Goal: Task Accomplishment & Management: Manage account settings

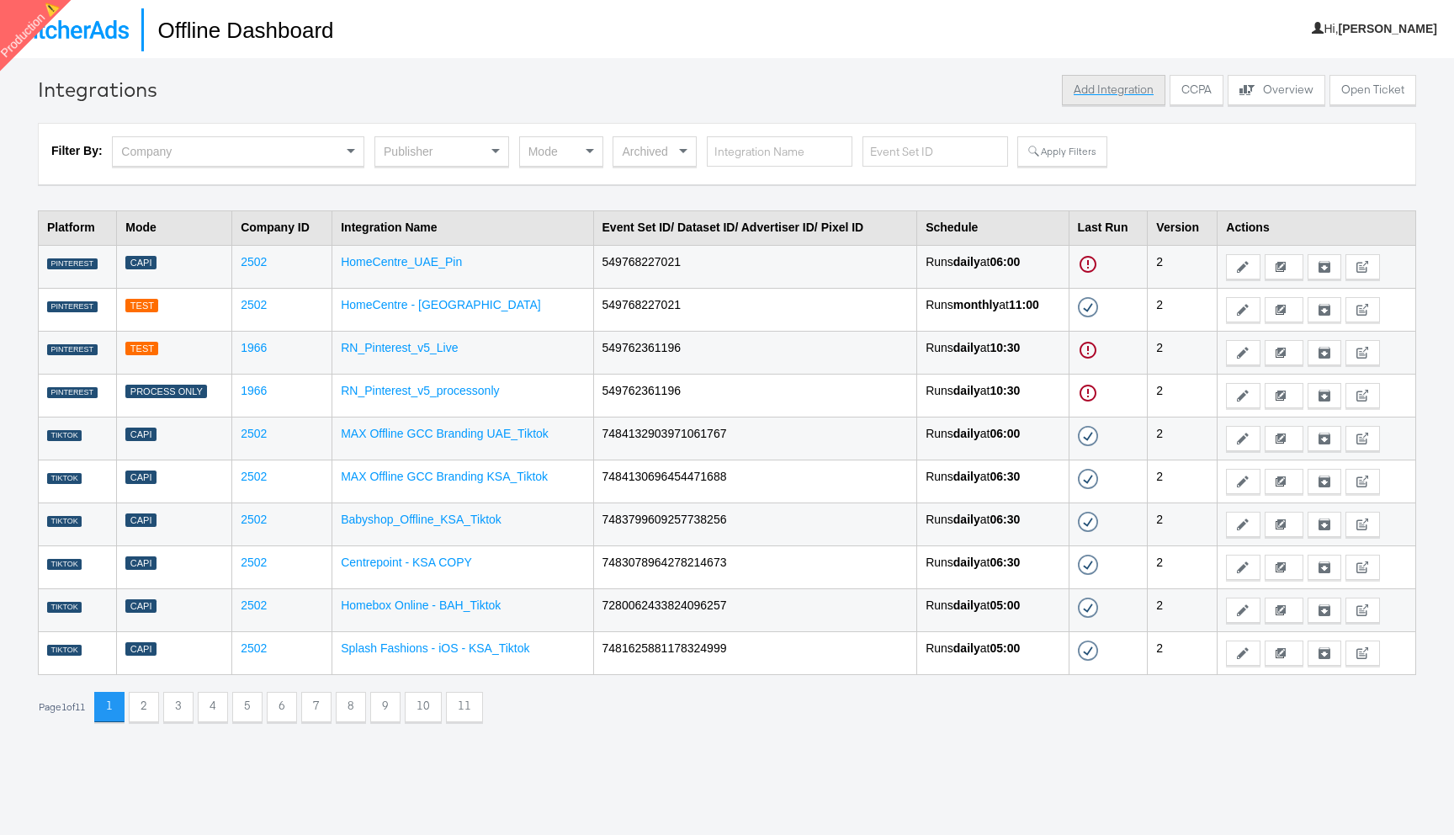
click at [1112, 96] on button "Add Integration" at bounding box center [1113, 90] width 103 height 30
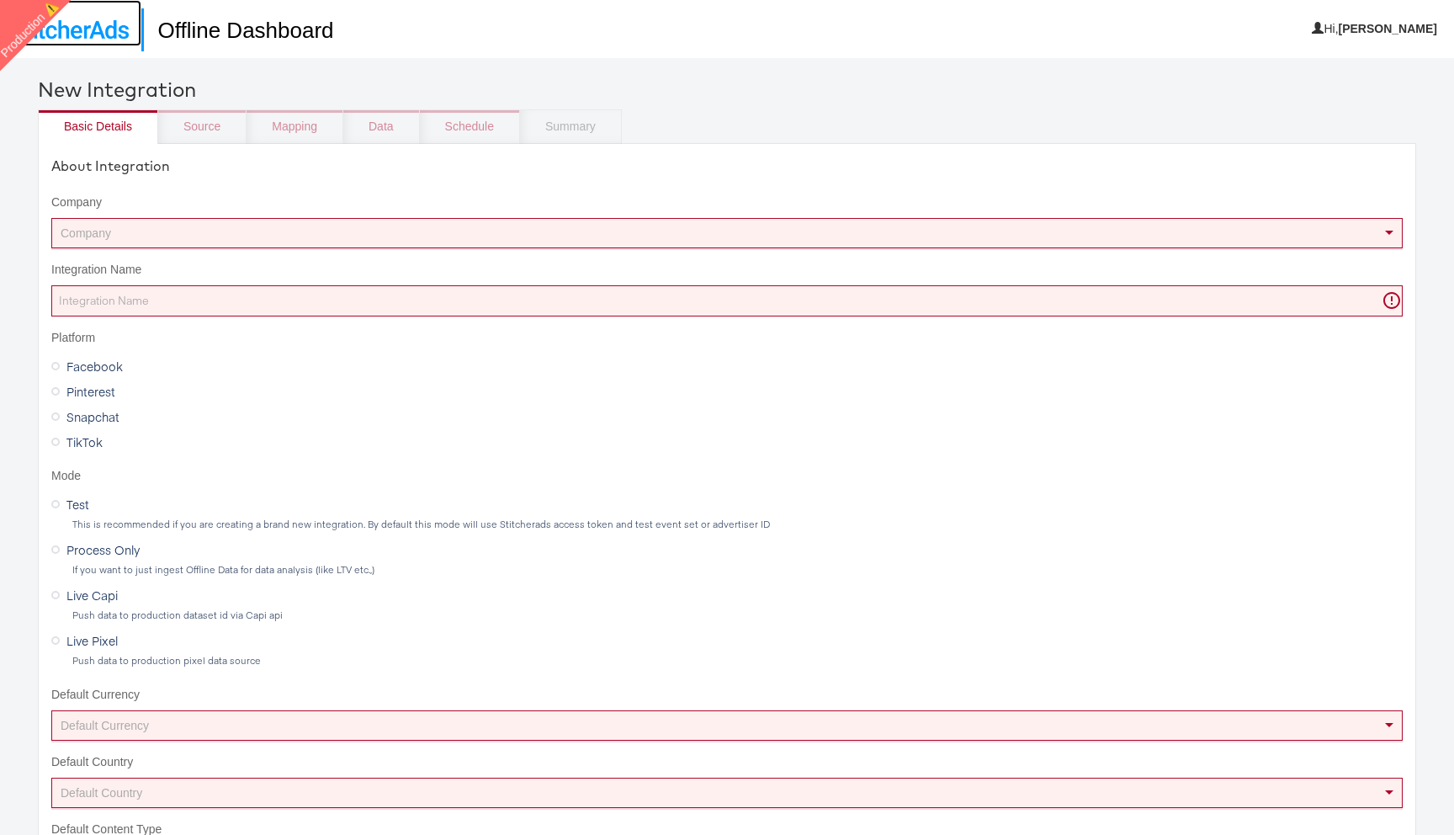
click at [98, 23] on img at bounding box center [71, 29] width 116 height 19
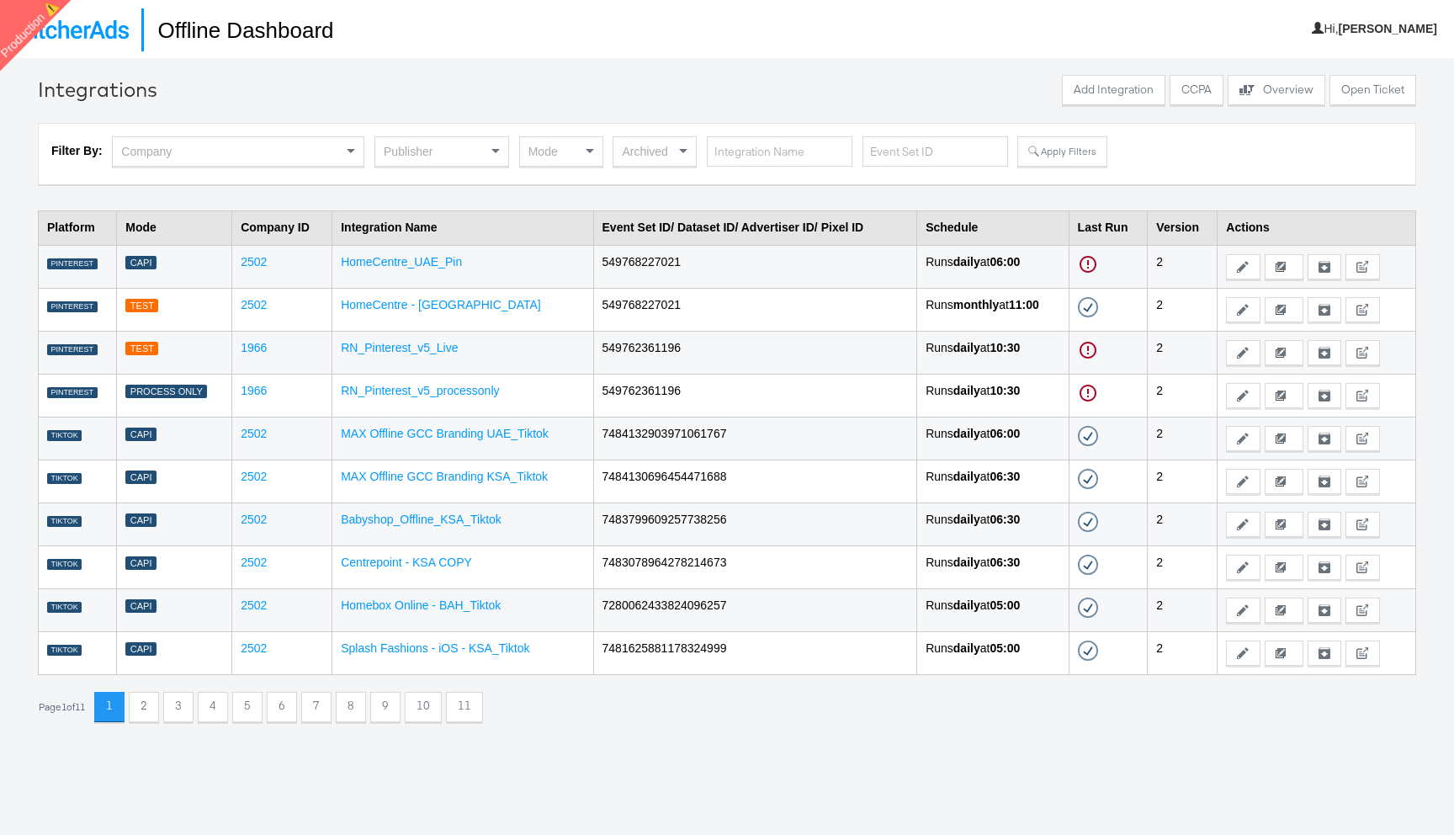
click at [471, 151] on div "Publisher" at bounding box center [441, 151] width 133 height 29
click at [1047, 153] on button "Apply Filters" at bounding box center [1061, 151] width 89 height 30
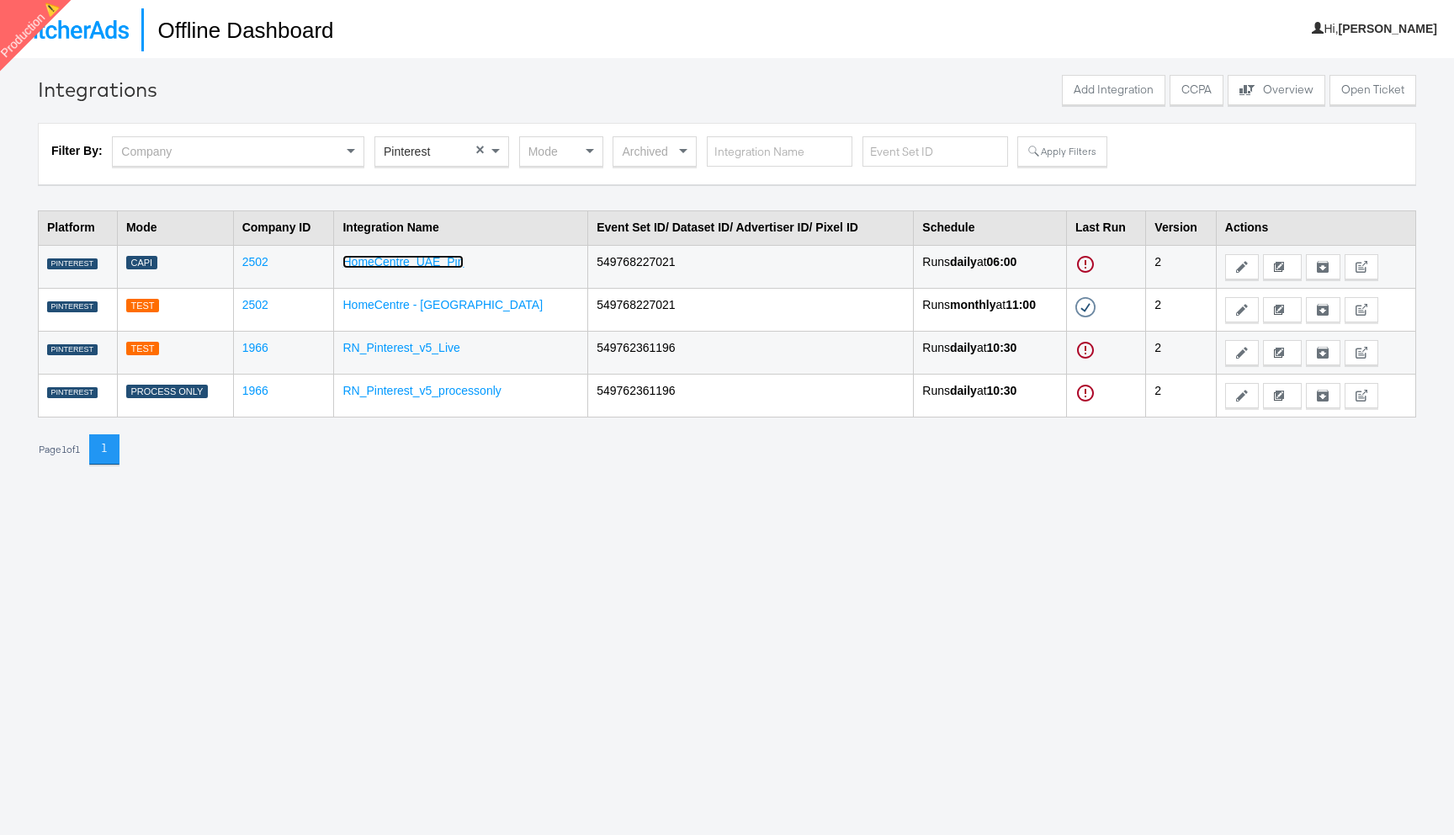
click at [444, 262] on link "HomeCentre_UAE_Pin" at bounding box center [402, 261] width 121 height 13
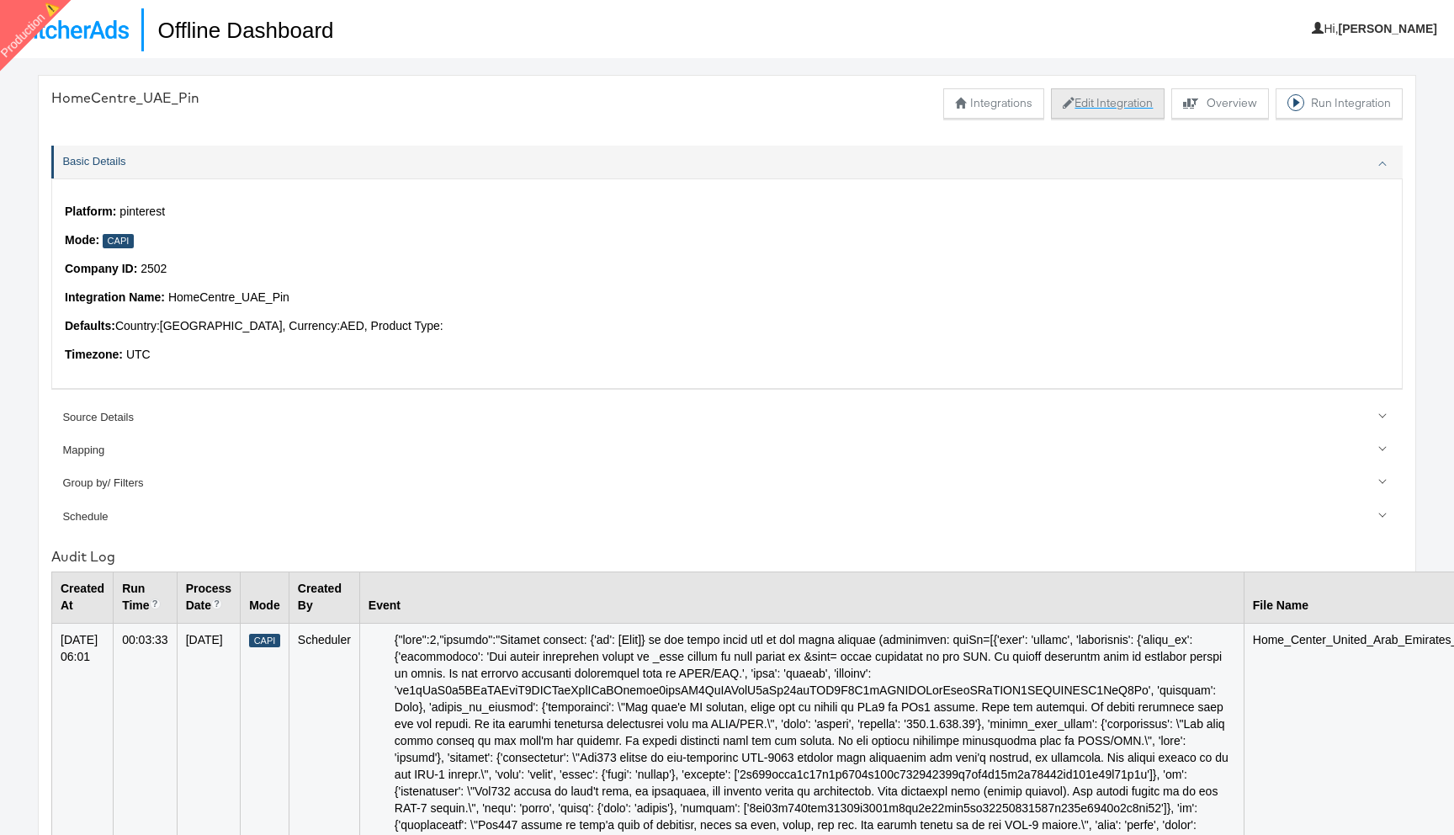
click at [1121, 101] on button "Edit Integration" at bounding box center [1108, 103] width 114 height 30
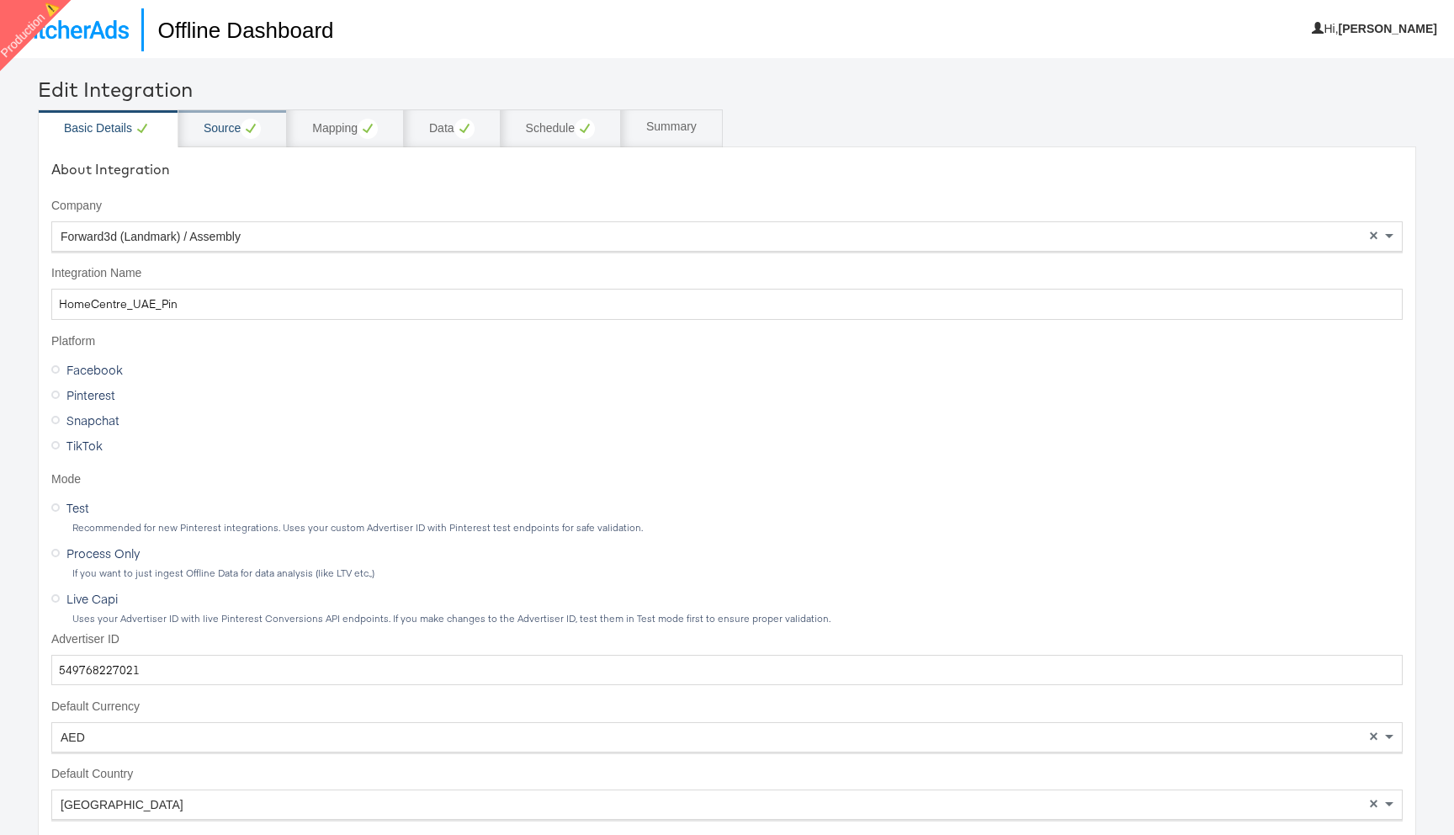
click at [250, 138] on circle at bounding box center [251, 129] width 20 height 20
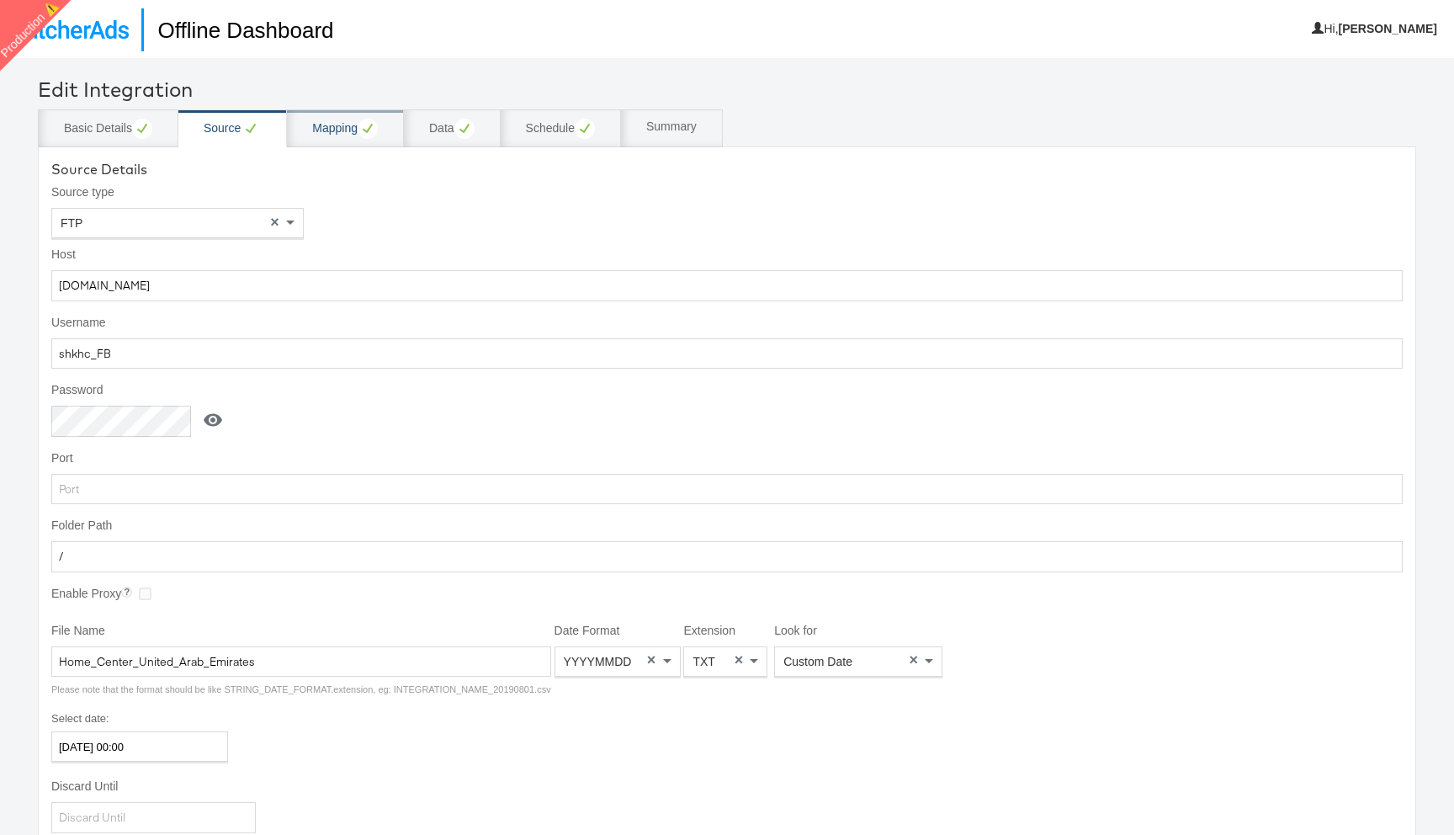
click at [363, 135] on circle at bounding box center [368, 129] width 20 height 20
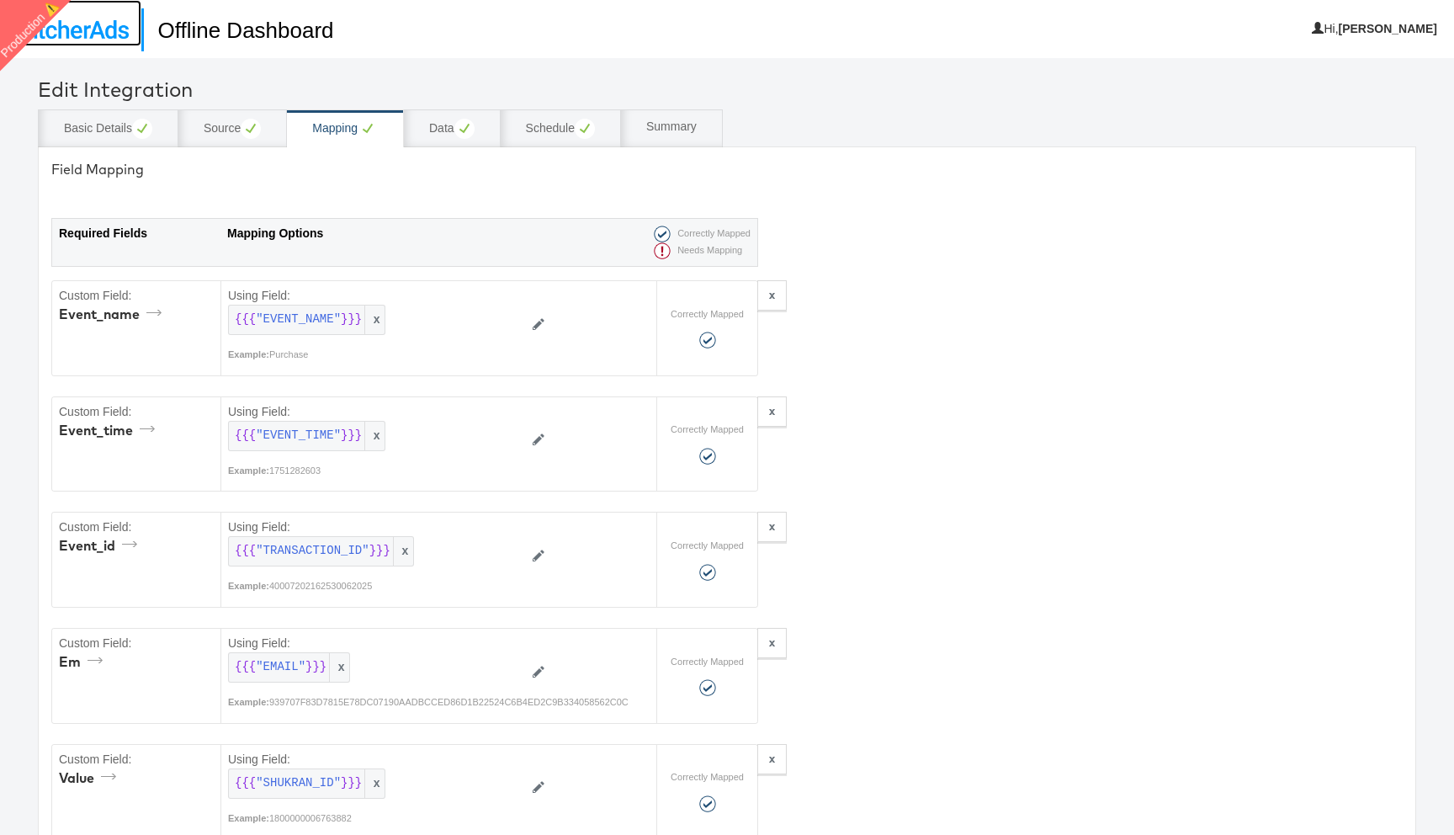
click at [101, 34] on img at bounding box center [71, 29] width 116 height 19
